Goal: Entertainment & Leisure: Consume media (video, audio)

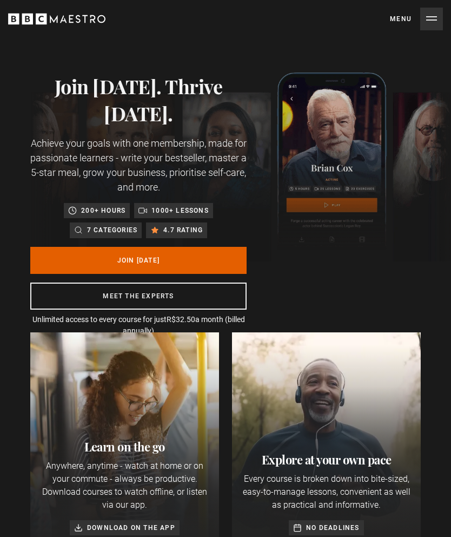
click at [405, 16] on button "Menu Close" at bounding box center [416, 19] width 53 height 23
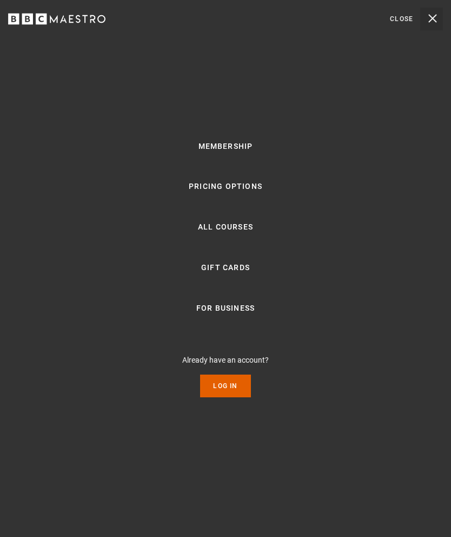
scroll to position [0, 201]
click at [236, 397] on link "Log In" at bounding box center [225, 386] width 50 height 23
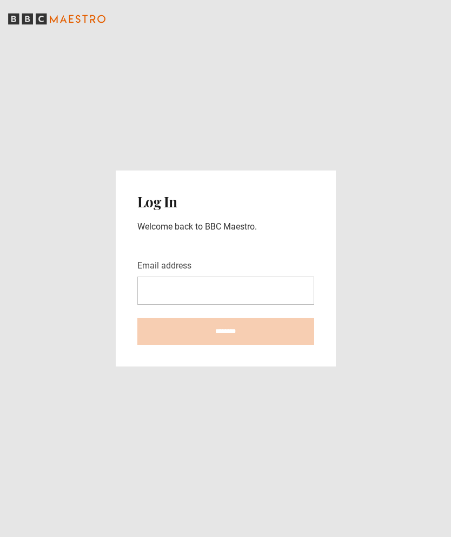
click at [222, 305] on input "Email address" at bounding box center [225, 291] width 177 height 28
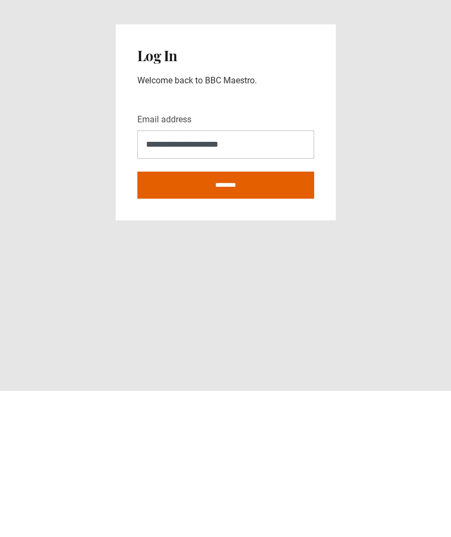
type input "**********"
click at [265, 318] on input "********" at bounding box center [225, 331] width 177 height 27
type input "**********"
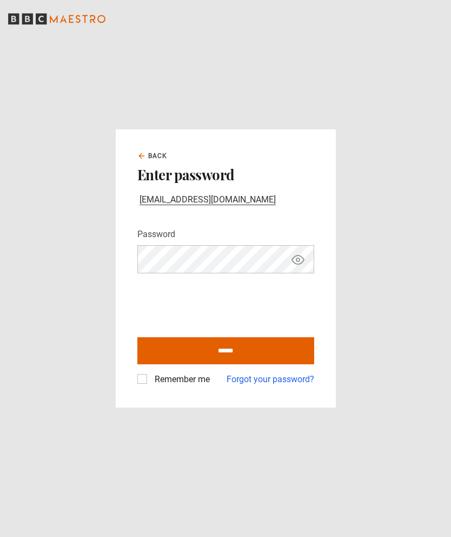
scroll to position [43, 0]
click at [150, 373] on label "Remember me" at bounding box center [180, 379] width 60 height 13
click at [262, 337] on input "******" at bounding box center [225, 350] width 177 height 27
type input "**********"
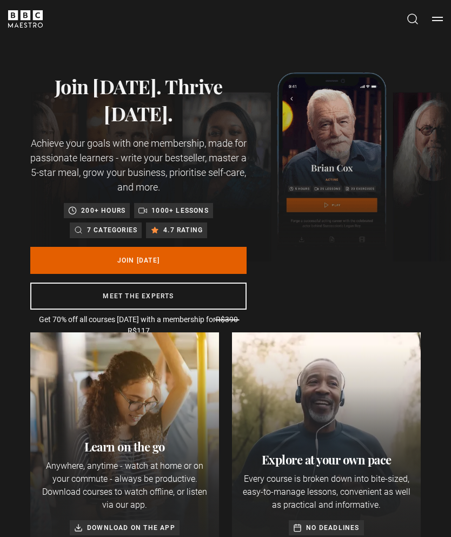
click at [441, 18] on button "Menu" at bounding box center [438, 19] width 11 height 11
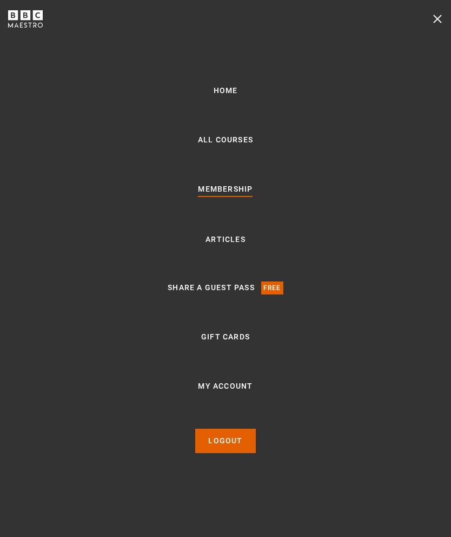
scroll to position [0, 201]
click at [250, 393] on link "My Account" at bounding box center [225, 386] width 55 height 13
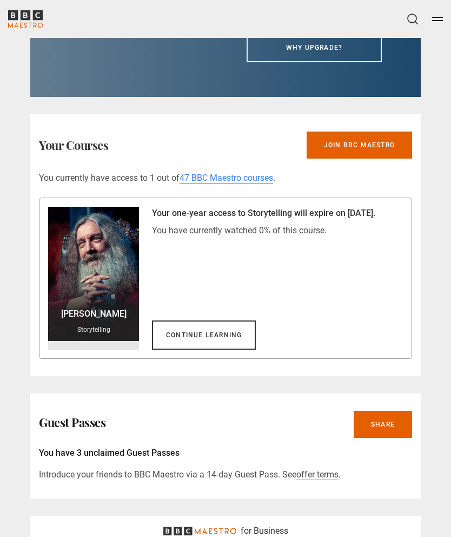
scroll to position [720, 0]
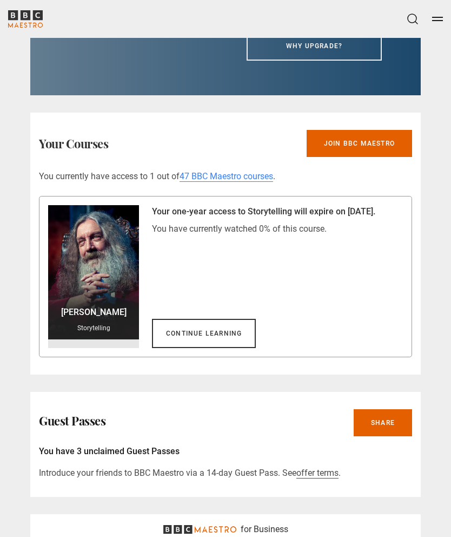
click at [226, 341] on link "Continue learning" at bounding box center [204, 333] width 104 height 29
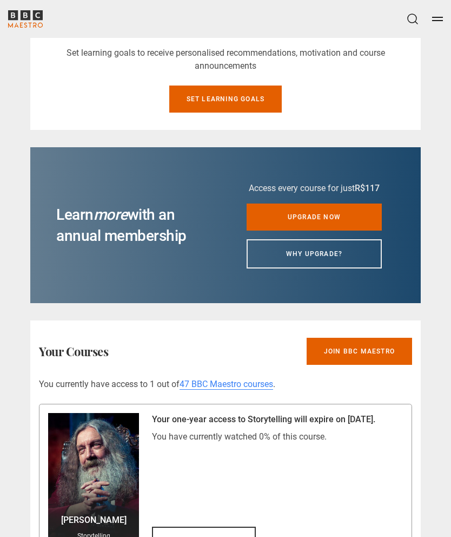
scroll to position [565, 0]
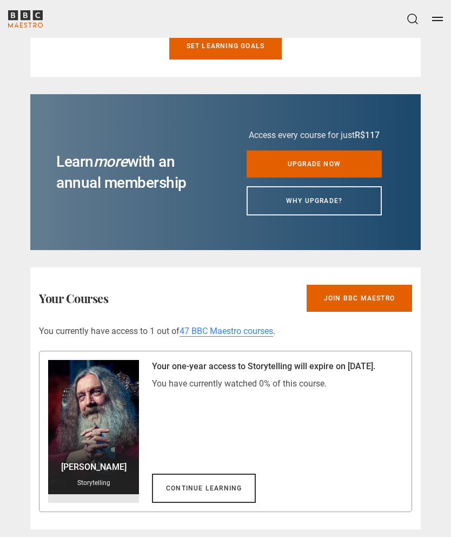
click at [229, 503] on link "Continue learning" at bounding box center [204, 488] width 104 height 29
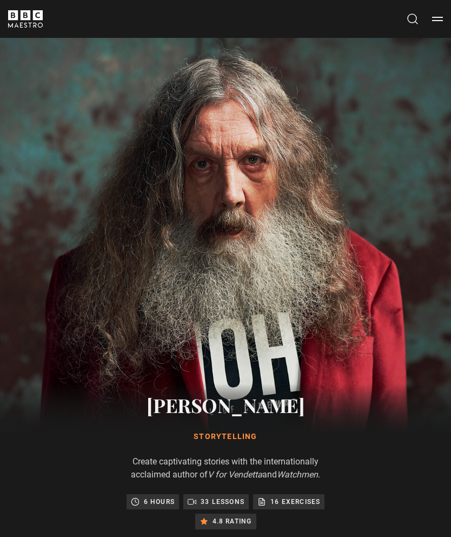
click at [263, 309] on img at bounding box center [225, 248] width 451 height 421
click at [291, 369] on img at bounding box center [225, 248] width 451 height 421
click at [215, 500] on p "33 lessons" at bounding box center [223, 501] width 44 height 11
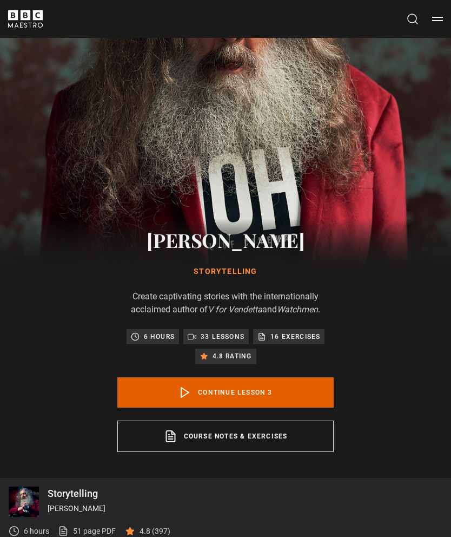
scroll to position [165, 0]
click at [248, 437] on link "Course notes & exercises opens in a new tab" at bounding box center [225, 436] width 217 height 31
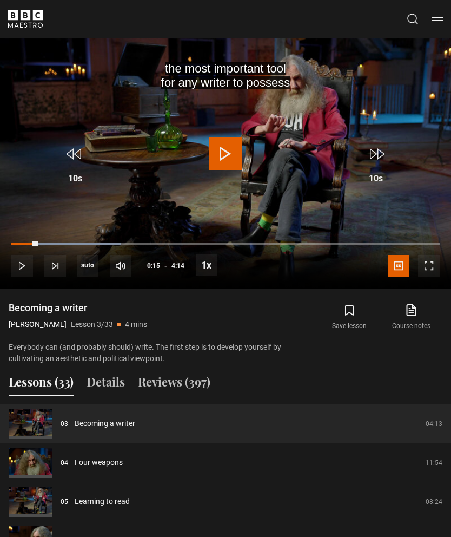
scroll to position [682, 0]
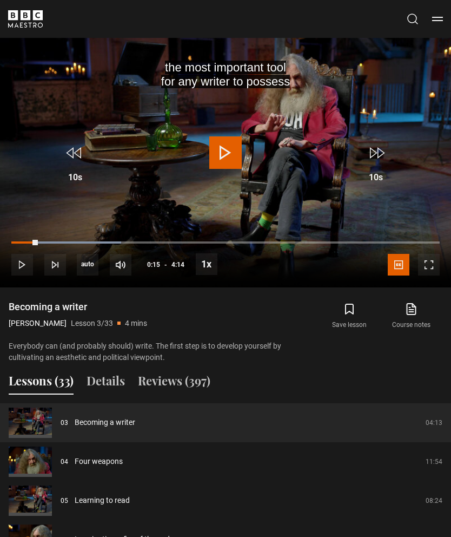
click at [47, 382] on button "Lessons (33)" at bounding box center [41, 383] width 65 height 23
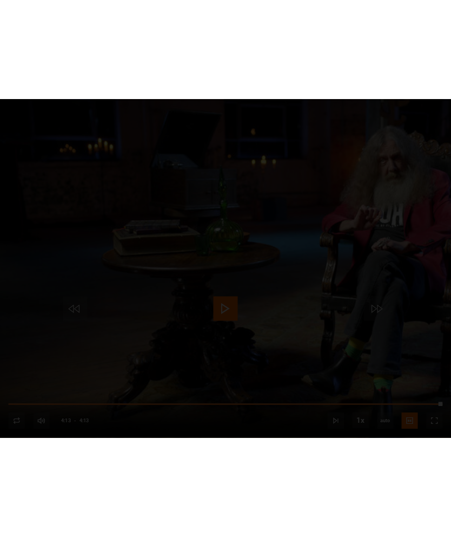
scroll to position [531, 0]
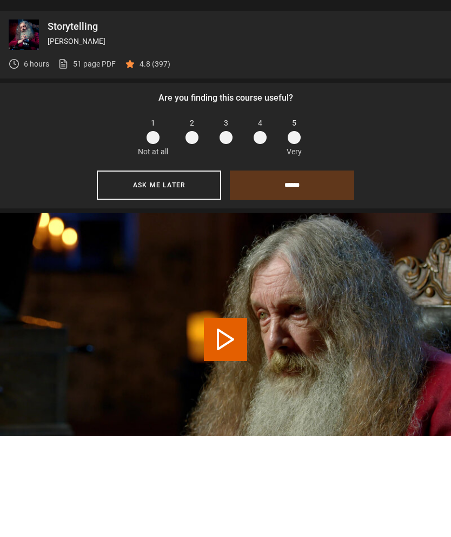
click at [168, 272] on button "Ask me later" at bounding box center [159, 286] width 125 height 29
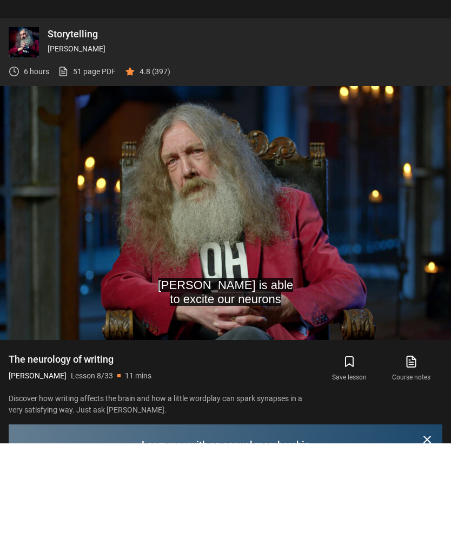
click at [86, 253] on video-js "[PERSON_NAME] is able to excite our neurons Video Player is loading. Play Lesso…" at bounding box center [225, 307] width 451 height 254
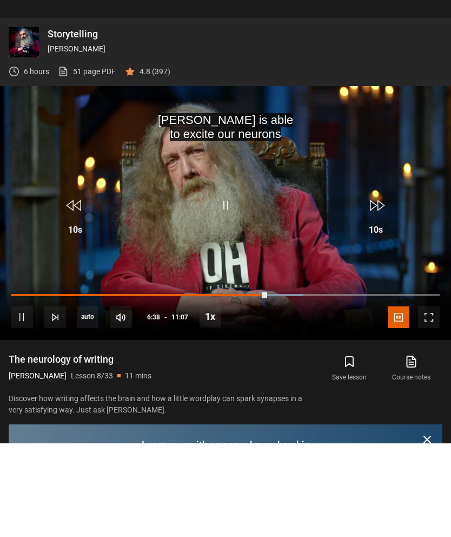
click at [94, 267] on video-js "[PERSON_NAME] is able to excite our neurons Video Player is loading. Play Lesso…" at bounding box center [225, 307] width 451 height 254
click at [94, 271] on video-js "[PERSON_NAME] is able to excite our neurons Video Player is loading. Play Lesso…" at bounding box center [225, 307] width 451 height 254
click at [103, 270] on video-js "[PERSON_NAME] is able to excite our neurons Video Player is loading. Play Lesso…" at bounding box center [225, 307] width 451 height 254
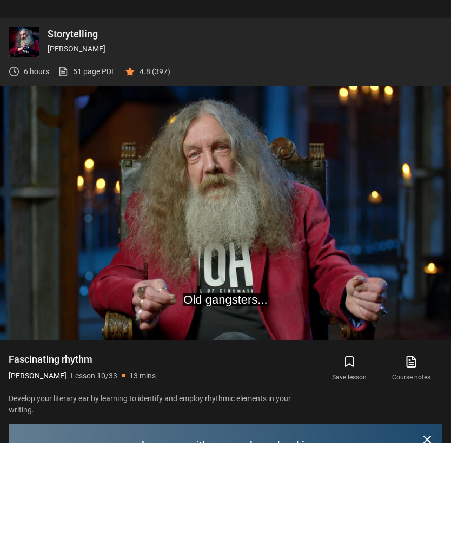
click at [244, 283] on button "Pause" at bounding box center [226, 301] width 38 height 37
